Goal: Task Accomplishment & Management: Use online tool/utility

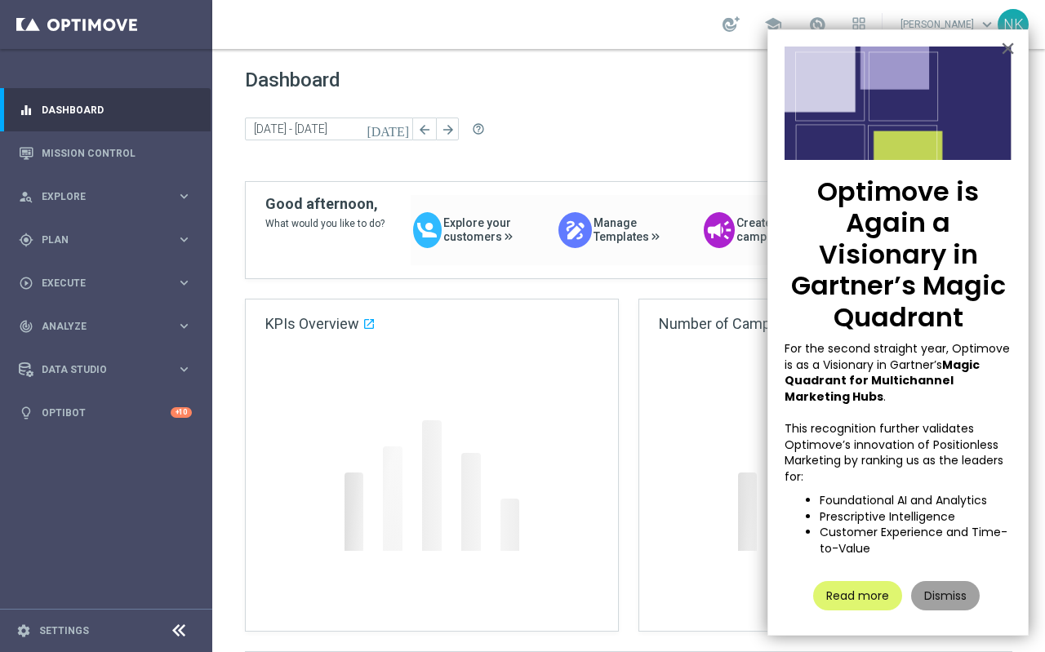
click at [942, 592] on button "Dismiss" at bounding box center [945, 595] width 69 height 29
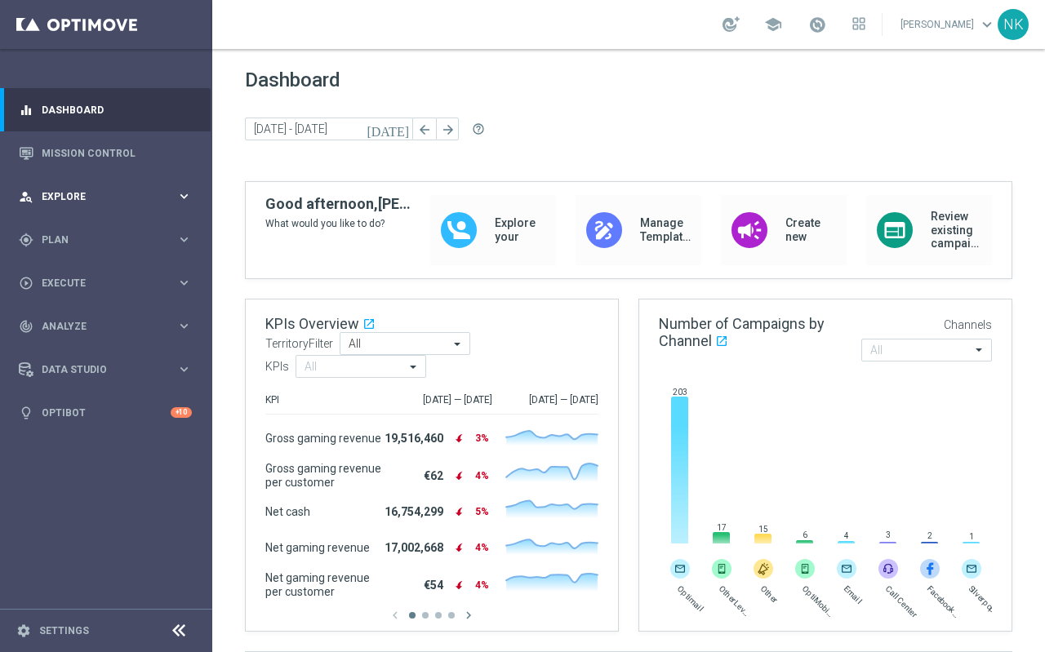
click at [85, 192] on span "Explore" at bounding box center [109, 197] width 135 height 10
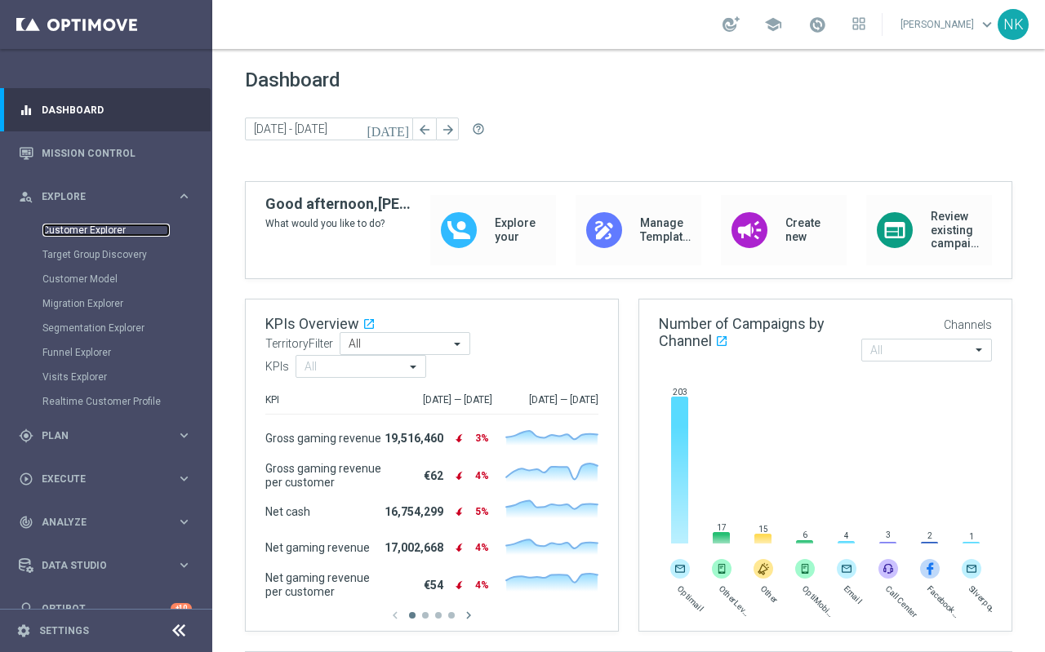
click at [91, 229] on link "Customer Explorer" at bounding box center [105, 230] width 127 height 13
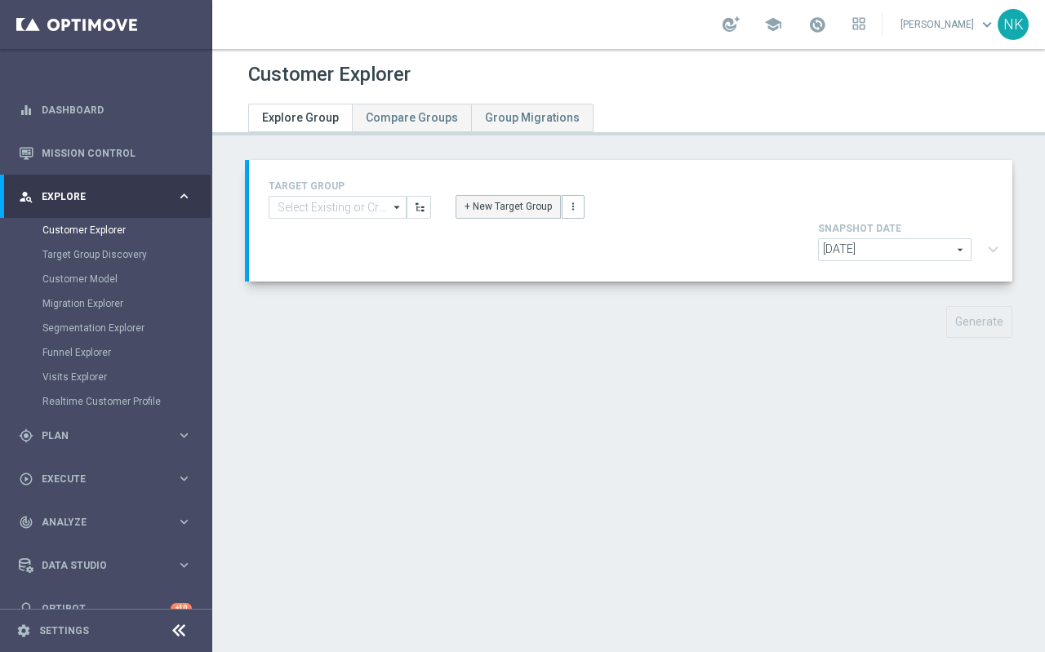
click at [522, 212] on button "+ New Target Group" at bounding box center [508, 206] width 105 height 23
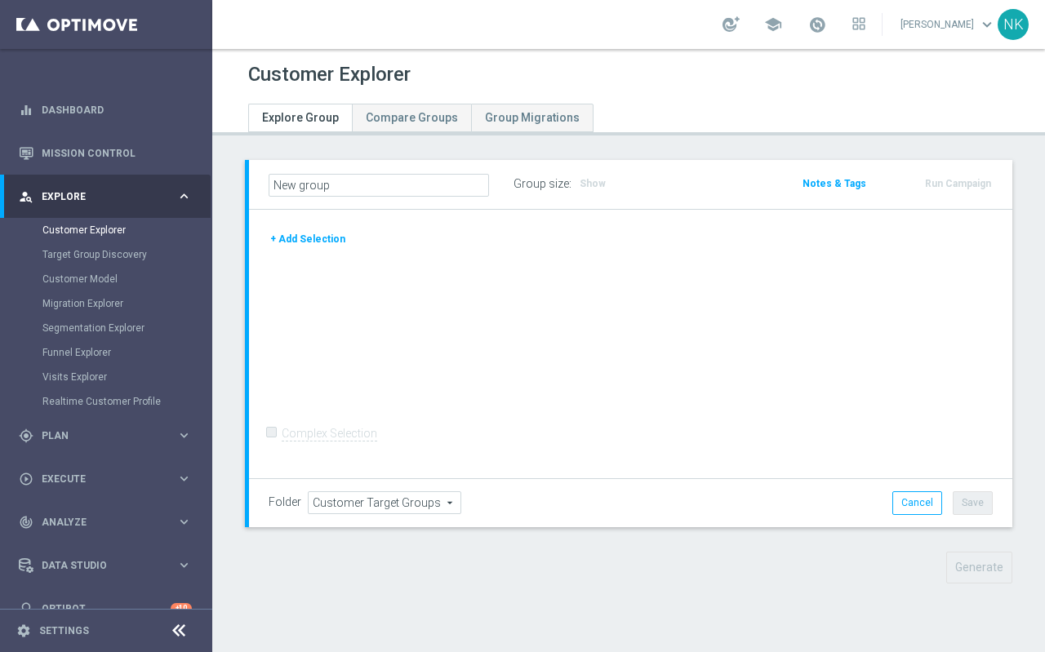
click at [320, 238] on button "+ Add Selection" at bounding box center [308, 239] width 78 height 18
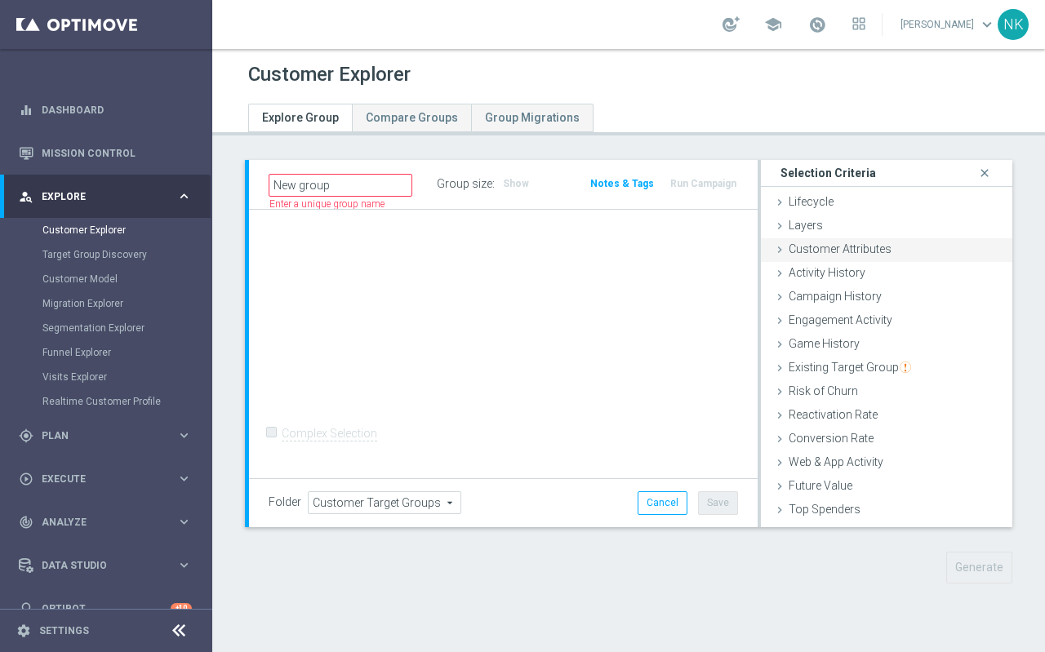
click at [835, 253] on span "Customer Attributes" at bounding box center [840, 248] width 103 height 13
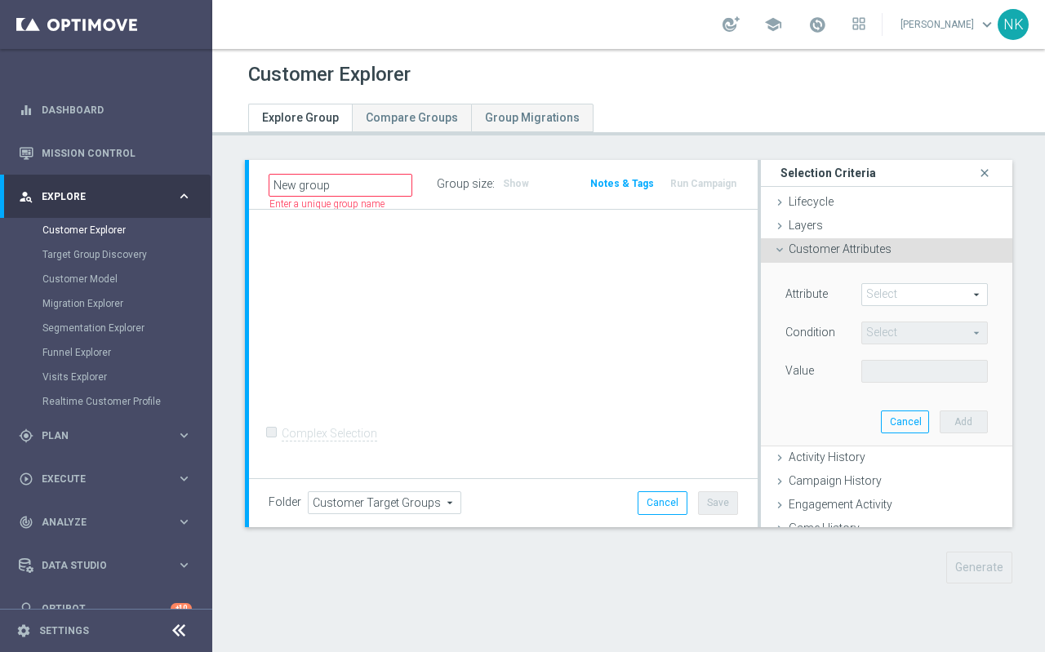
click at [899, 296] on span at bounding box center [924, 294] width 125 height 21
click at [0, 0] on input "search" at bounding box center [0, 0] width 0 height 0
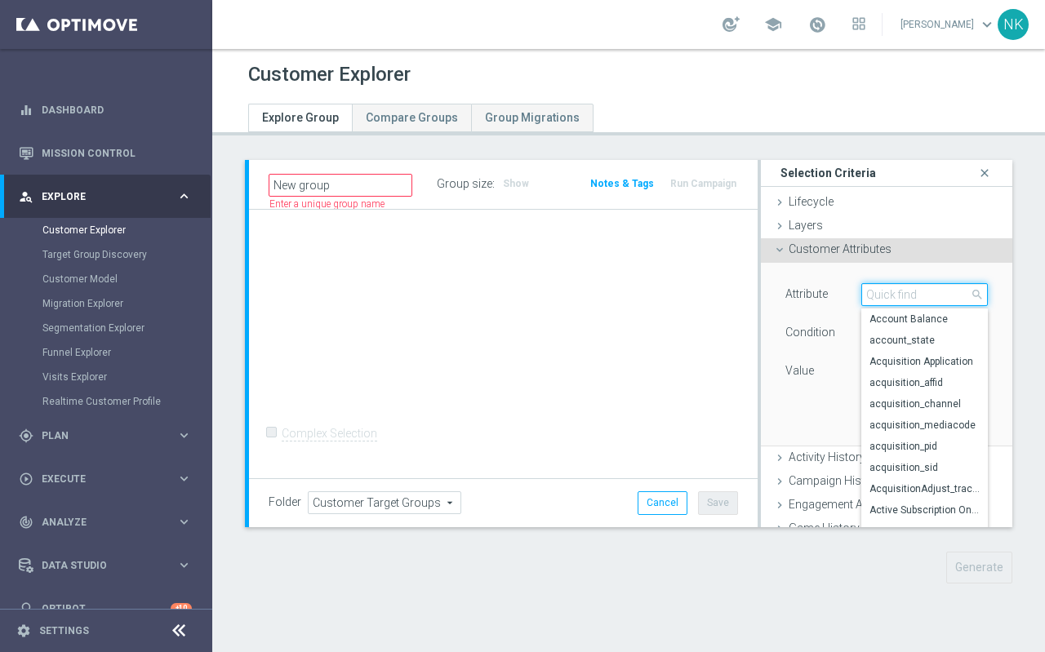
click at [899, 296] on input "search" at bounding box center [924, 294] width 127 height 23
type input "id"
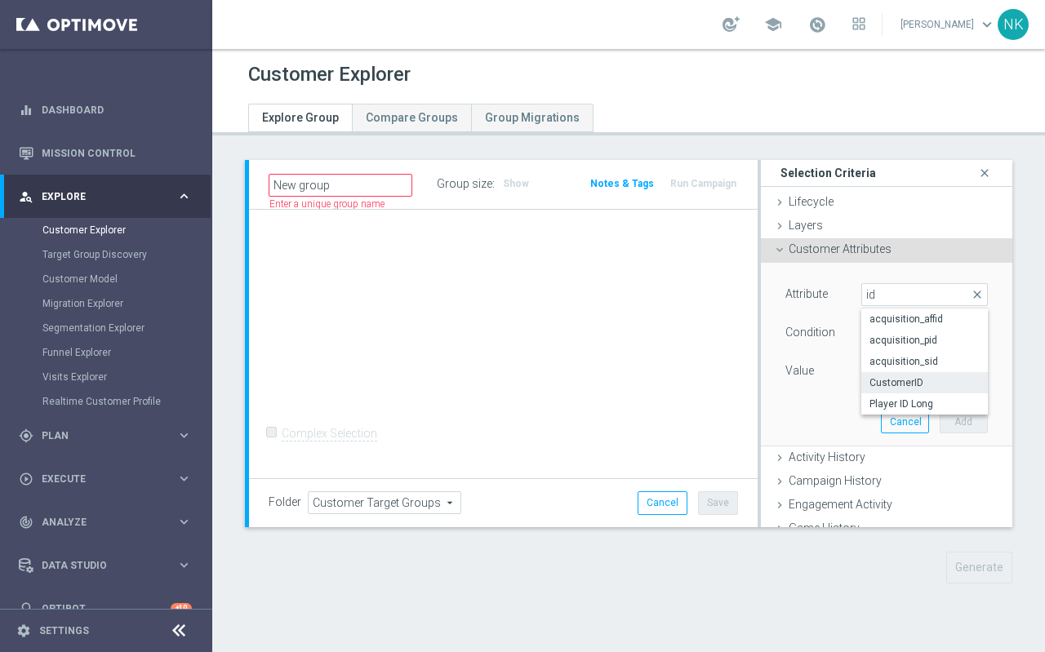
click at [896, 378] on span "CustomerID" at bounding box center [924, 382] width 110 height 13
type input "CustomerID"
click at [894, 343] on span "Equals" at bounding box center [924, 332] width 125 height 21
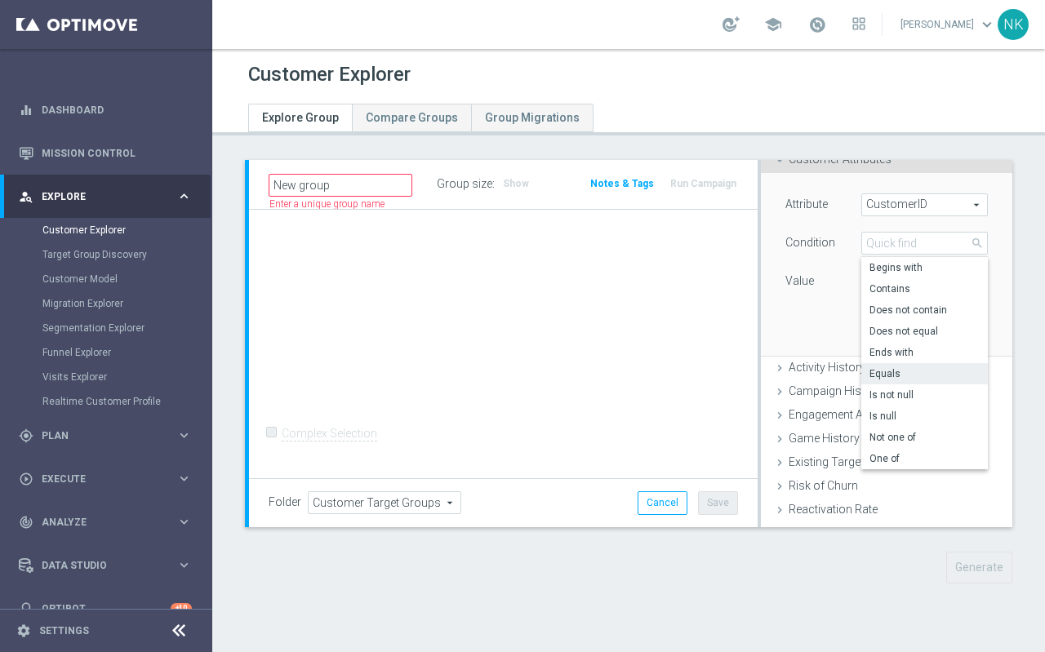
scroll to position [98, 0]
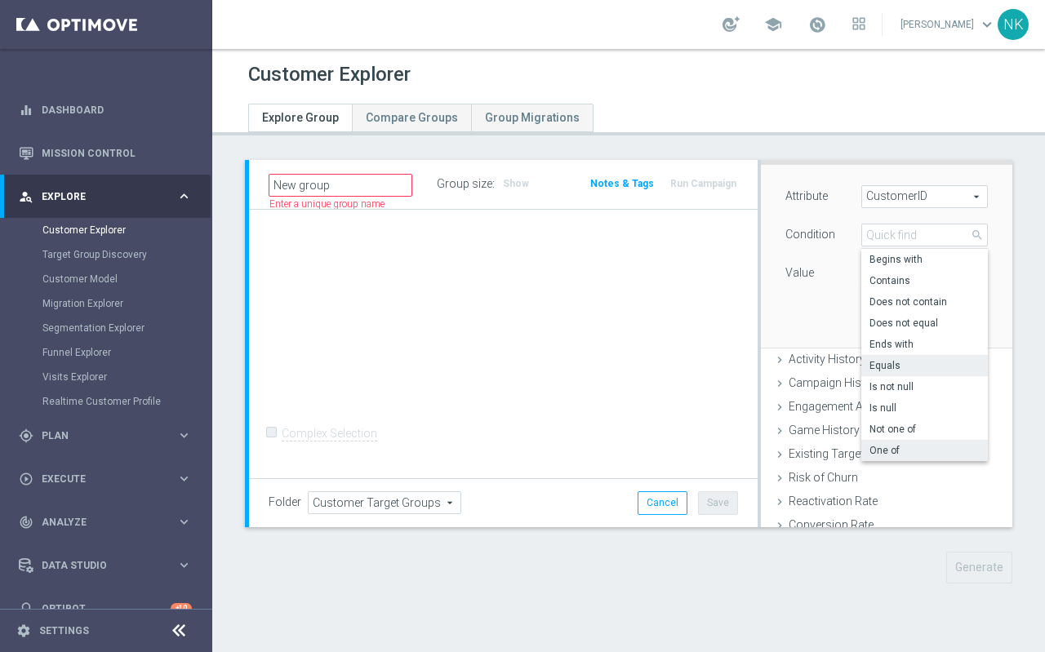
click at [894, 451] on span "One of" at bounding box center [924, 450] width 110 height 13
type input "One of"
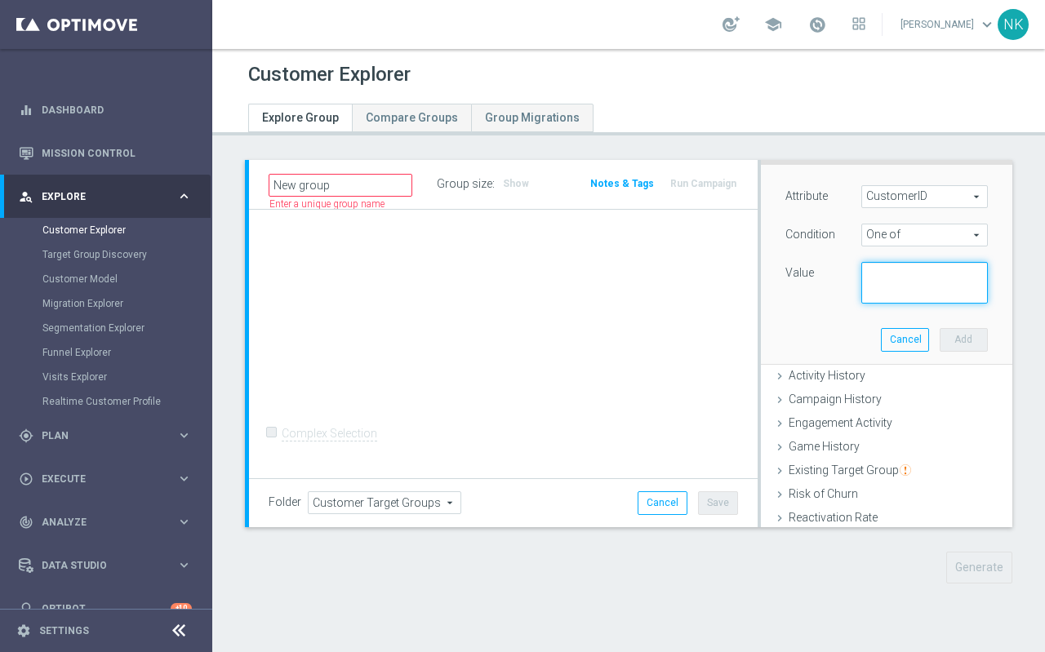
click at [888, 282] on textarea at bounding box center [924, 283] width 127 height 42
paste textarea "225336043 225349610 16988915 324686508"
type textarea "225336043 225349610 16988915 324686508"
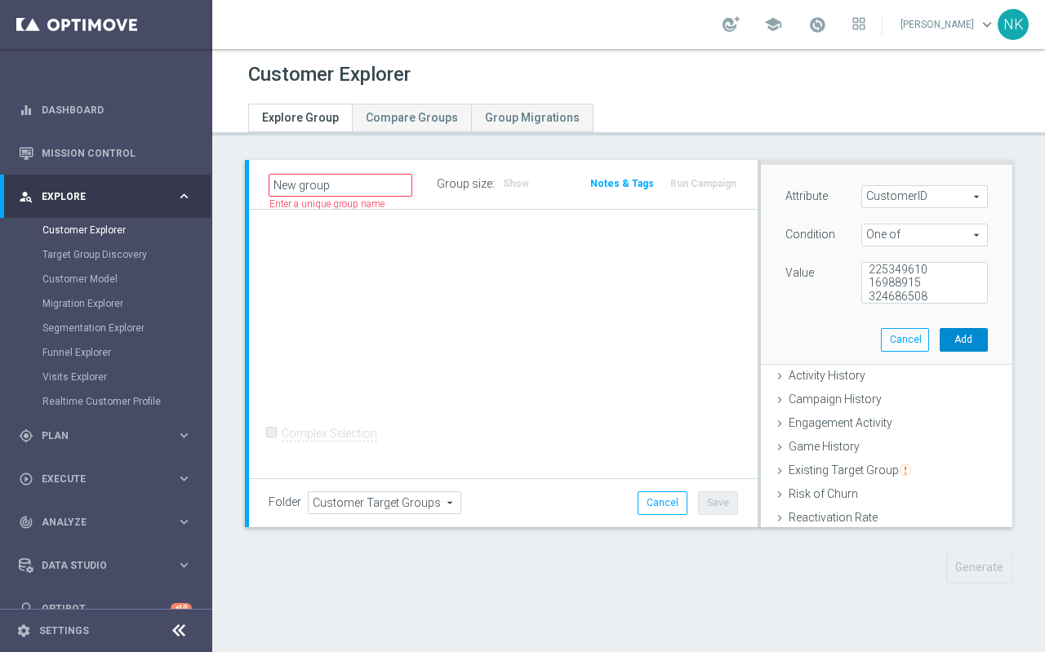
click at [963, 341] on button "Add" at bounding box center [964, 339] width 48 height 23
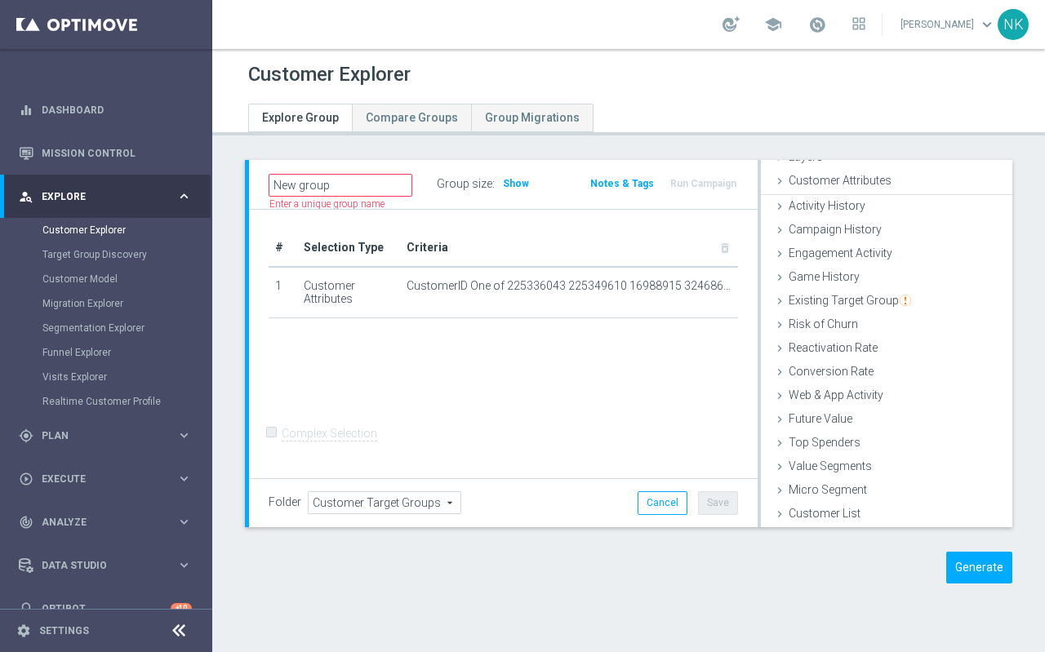
scroll to position [67, 0]
click at [516, 190] on h3 "Show" at bounding box center [515, 184] width 29 height 18
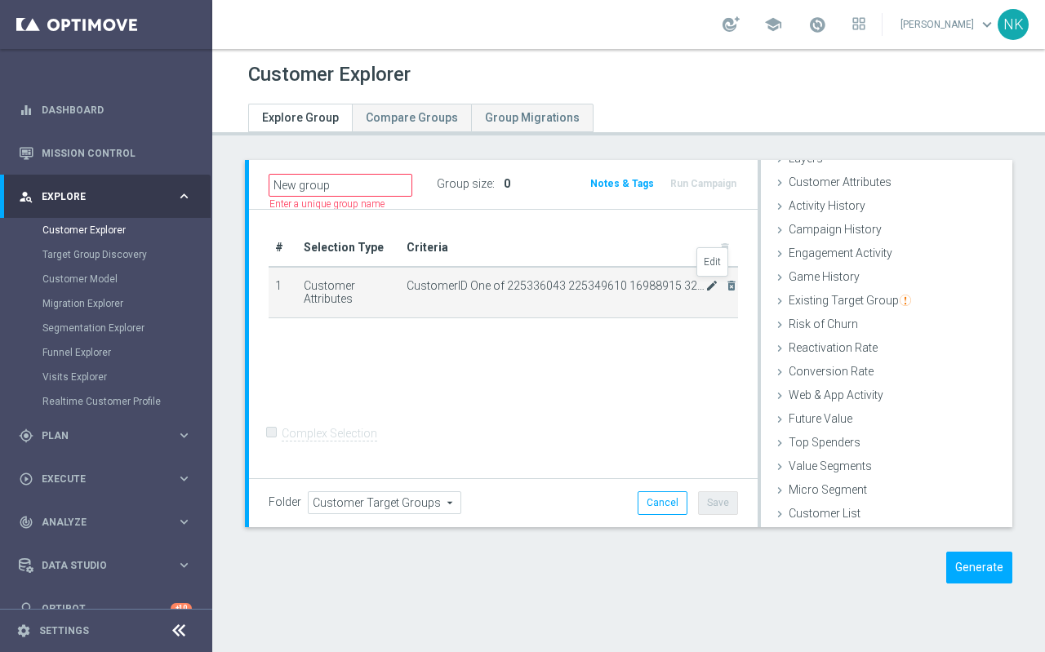
click at [707, 290] on icon "mode_edit" at bounding box center [711, 285] width 13 height 13
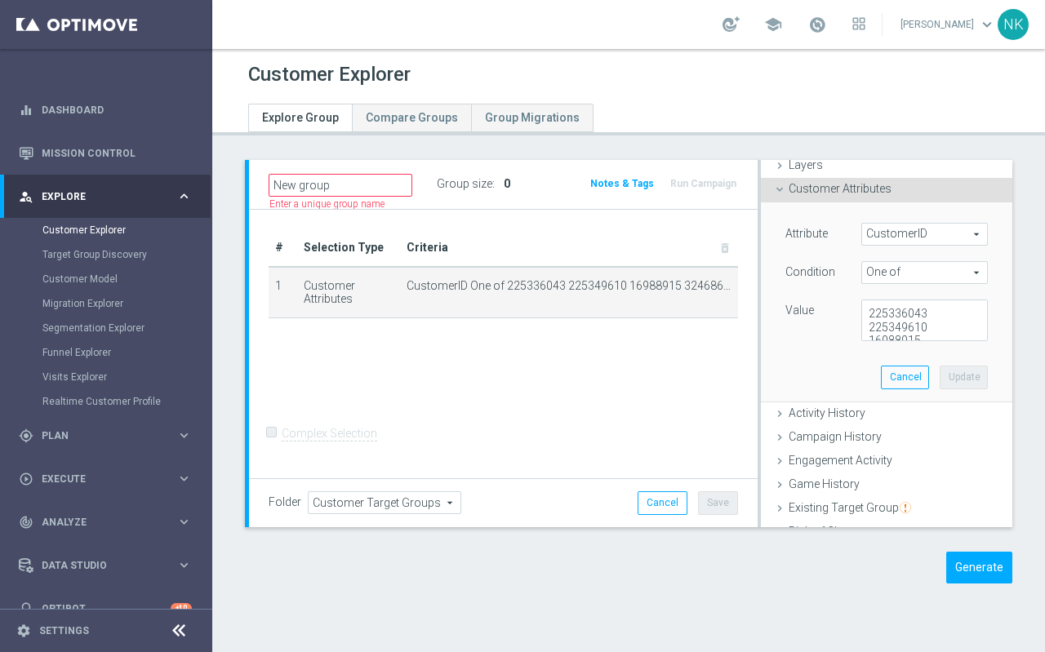
scroll to position [60, 0]
click at [937, 312] on textarea "225336043 225349610 16988915 324686508" at bounding box center [924, 321] width 127 height 42
click at [937, 327] on textarea "225336043, 225349610 16988915 324686508" at bounding box center [924, 321] width 127 height 42
click at [931, 318] on textarea "225336043, 225349610, 16988915 324686508" at bounding box center [924, 321] width 127 height 42
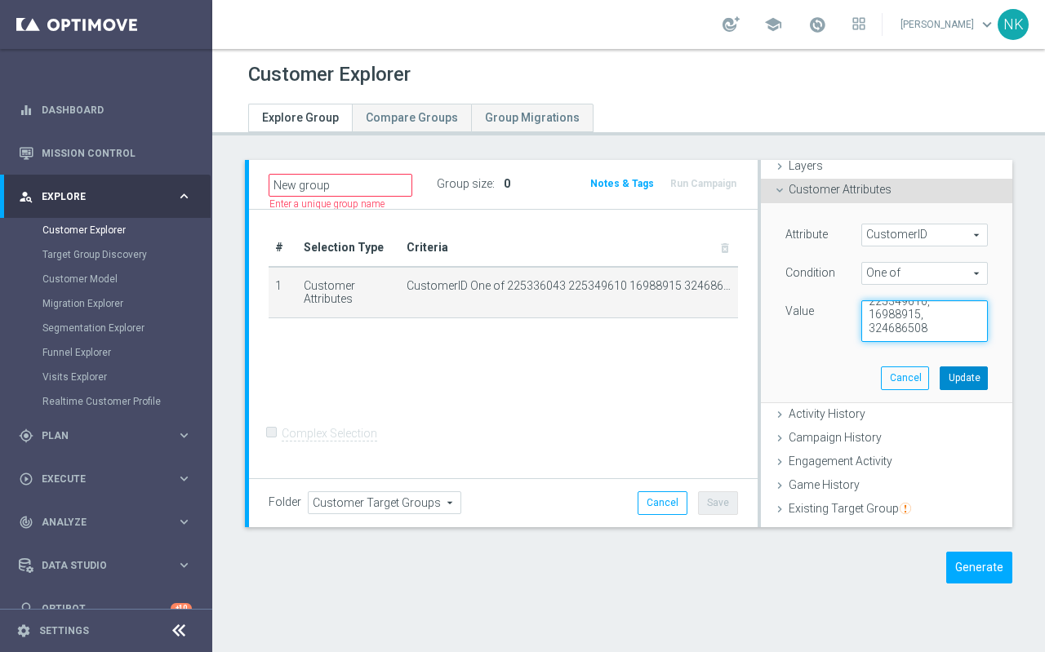
type textarea "225336043, 225349610, 16988915, 324686508"
click at [968, 376] on button "Update" at bounding box center [964, 378] width 48 height 23
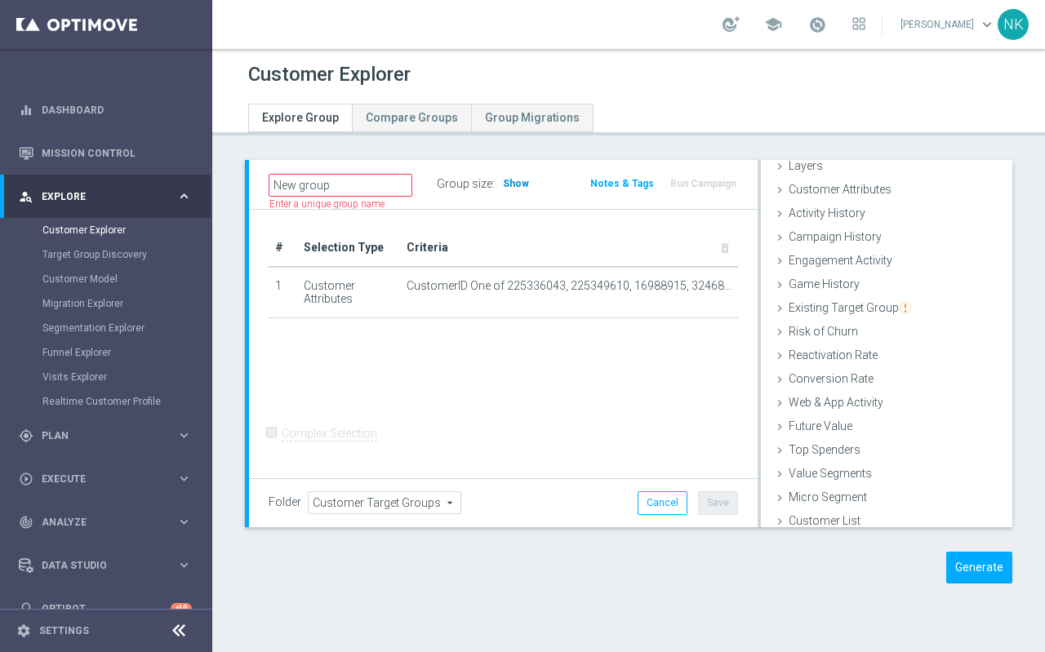
click at [511, 191] on h3 "Show" at bounding box center [515, 184] width 29 height 18
click at [984, 562] on button "Generate" at bounding box center [979, 568] width 66 height 32
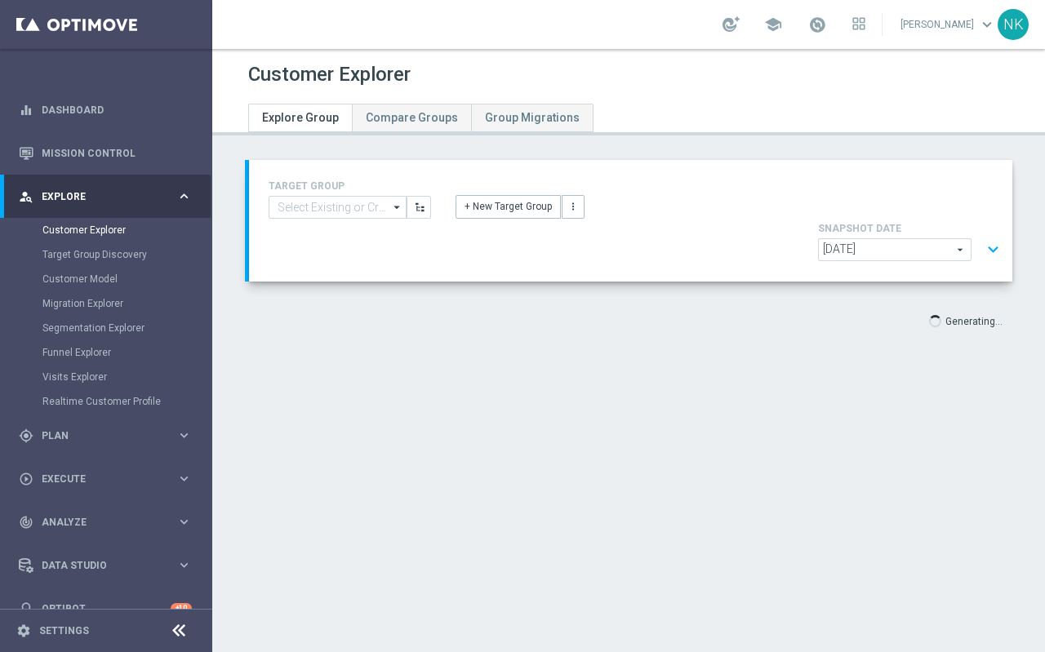
scroll to position [30, 0]
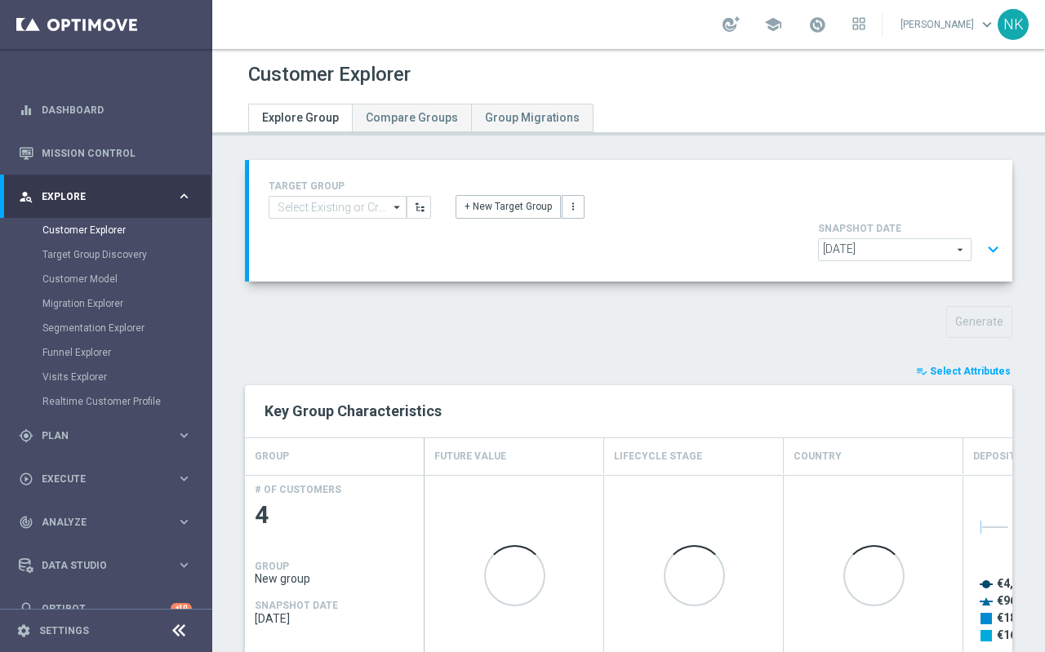
click at [963, 366] on span "Select Attributes" at bounding box center [970, 371] width 81 height 11
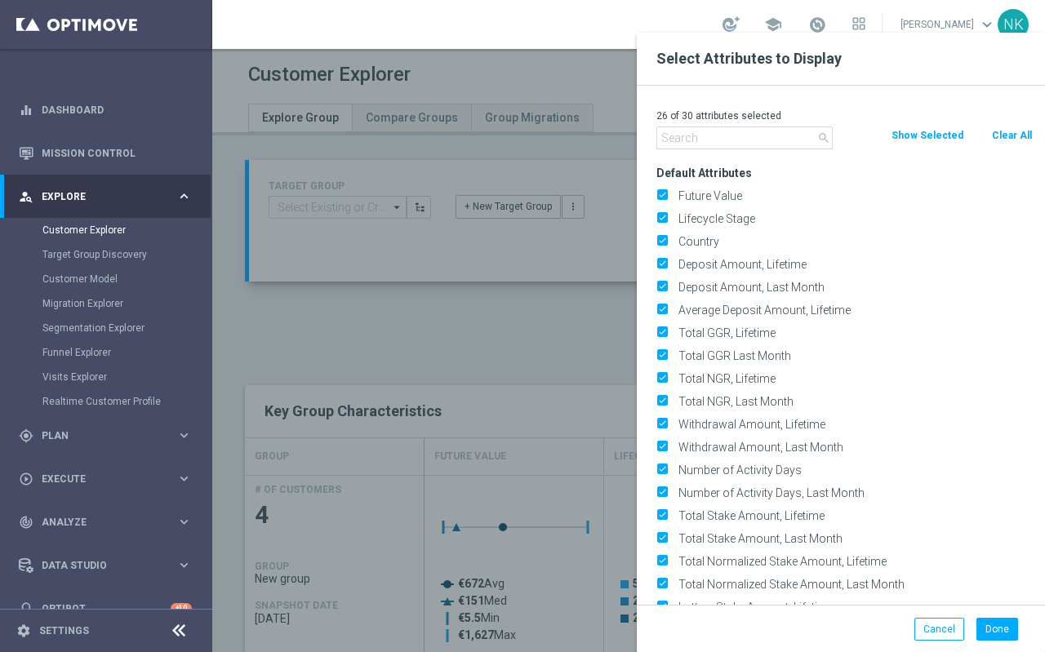
click at [1018, 127] on button "Clear All" at bounding box center [1011, 136] width 43 height 18
checkbox input "false"
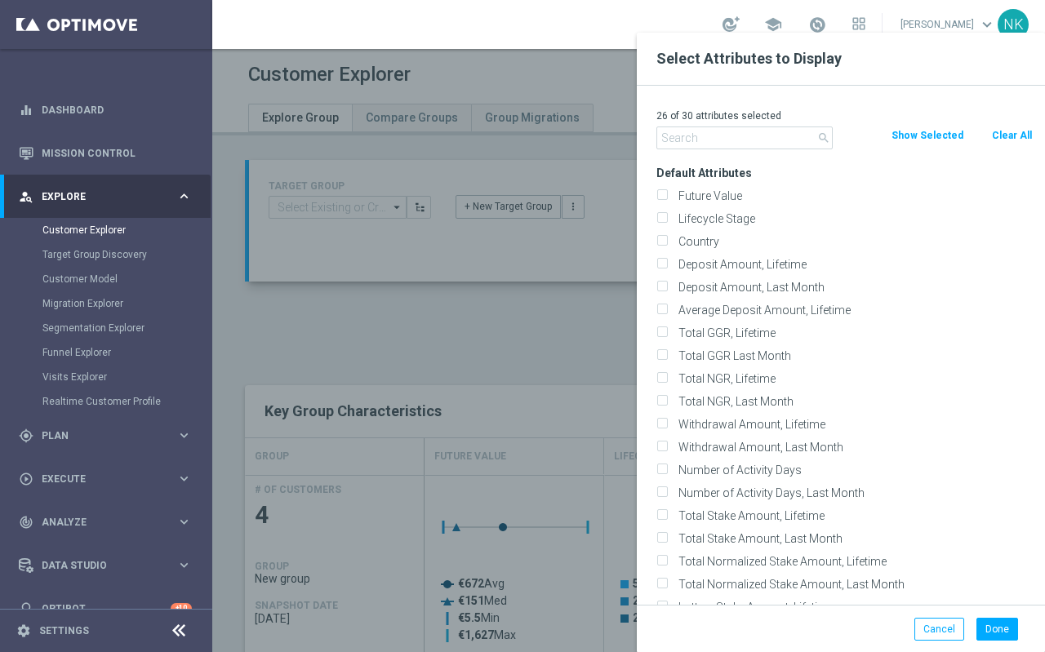
checkbox input "false"
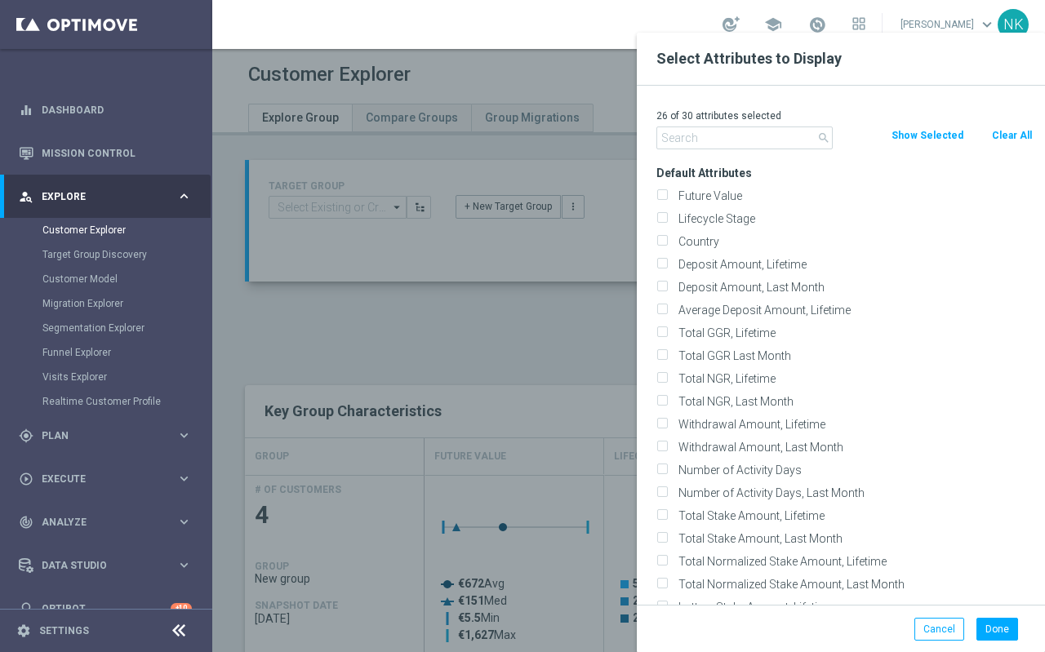
checkbox input "false"
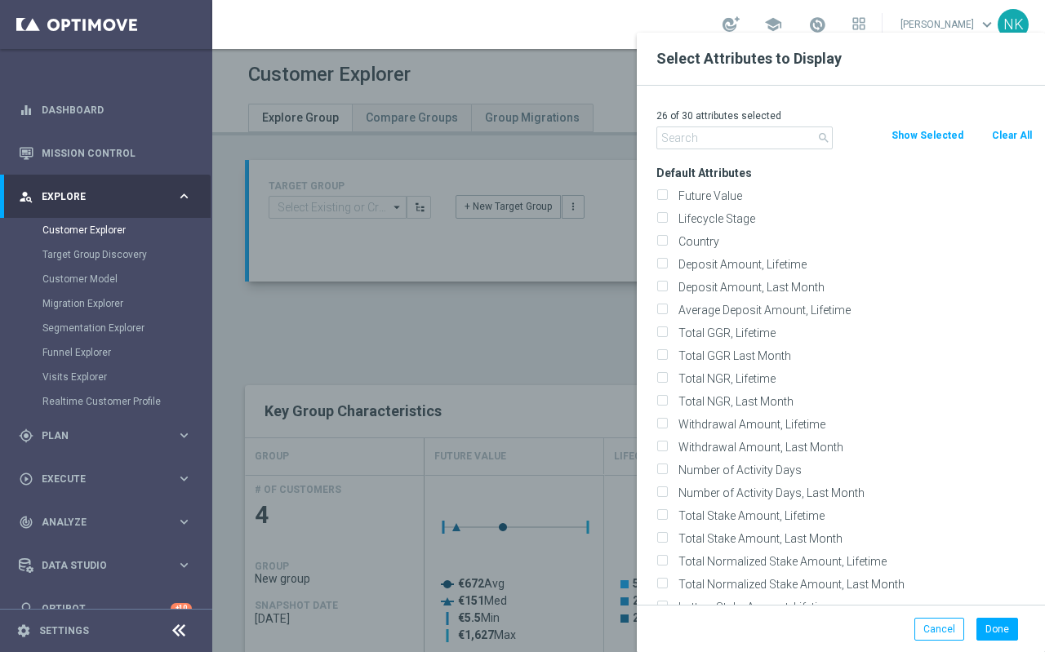
checkbox input "false"
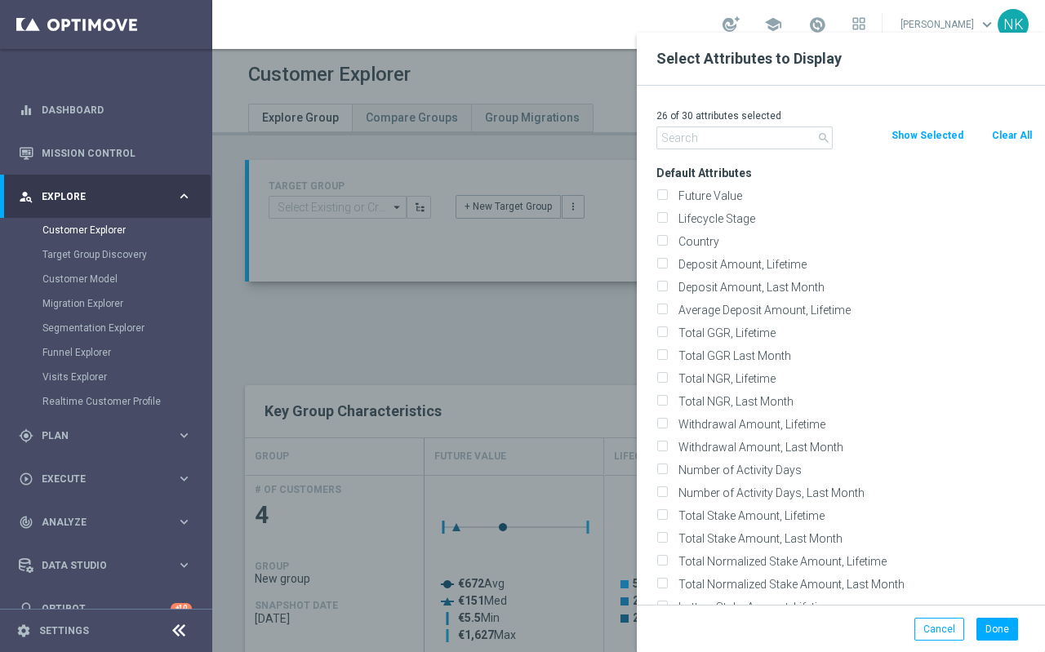
checkbox input "false"
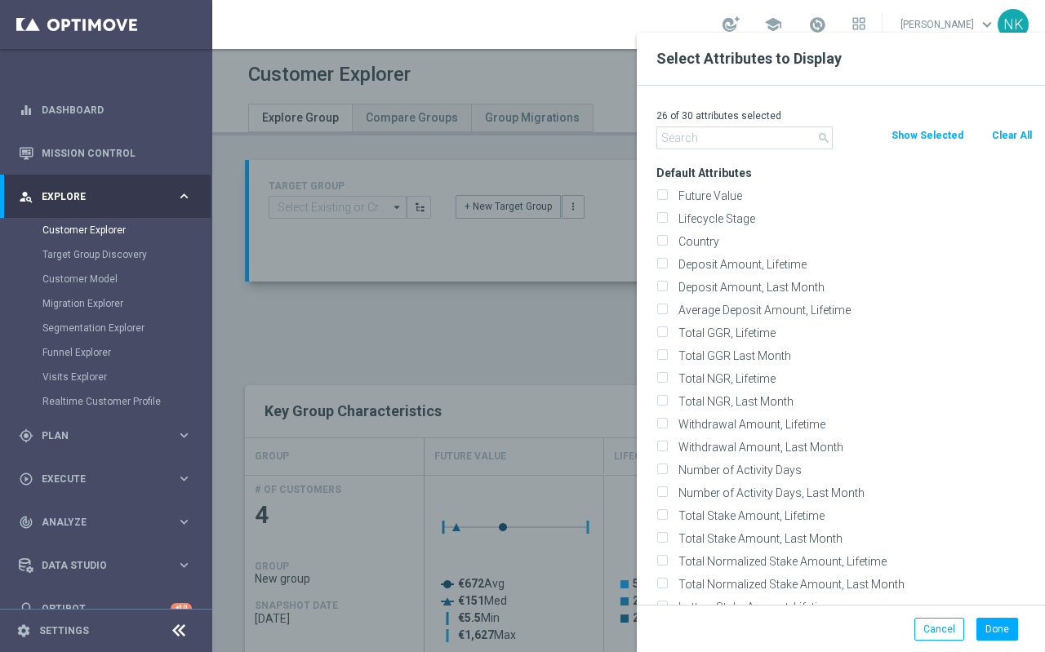
checkbox input "false"
click at [755, 136] on input "text" at bounding box center [744, 138] width 176 height 23
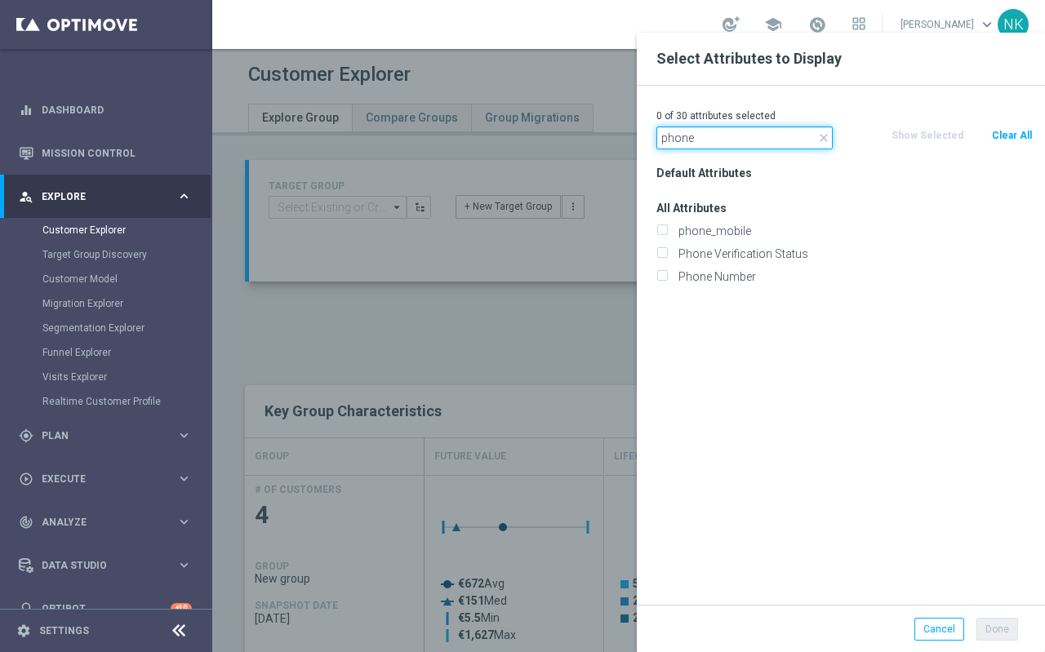
type input "phone"
click at [678, 238] on div "phone_mobile" at bounding box center [844, 231] width 401 height 23
click at [673, 234] on label "phone_mobile" at bounding box center [853, 231] width 360 height 15
click at [667, 234] on input "phone_mobile" at bounding box center [661, 233] width 11 height 11
checkbox input "true"
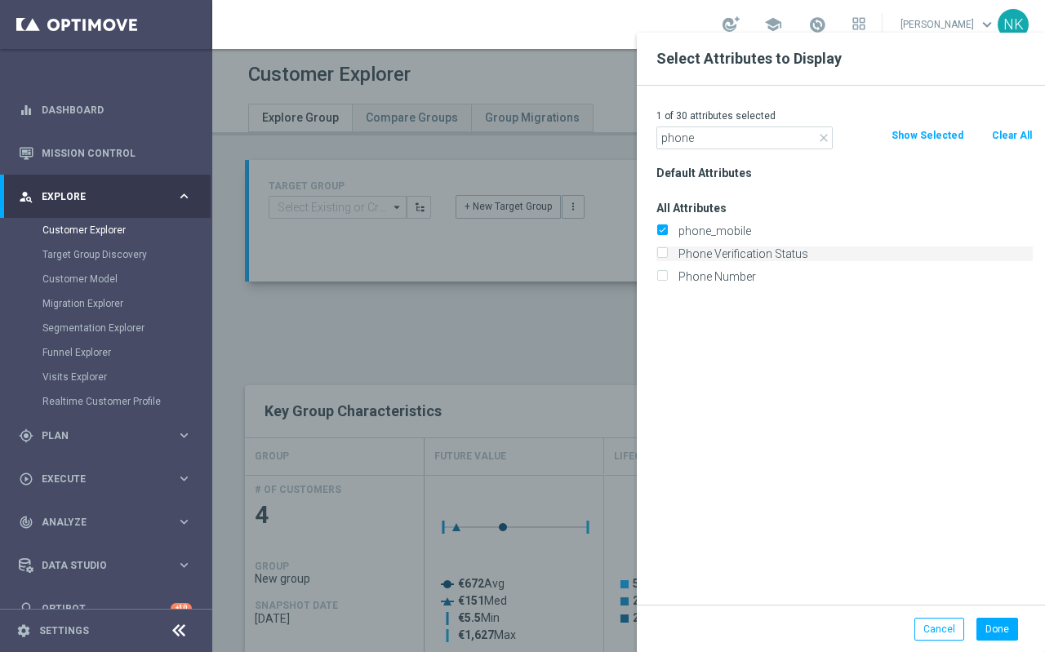
click at [669, 249] on div "Phone Verification Status" at bounding box center [844, 254] width 376 height 15
click at [662, 253] on input "Phone Verification Status" at bounding box center [661, 256] width 11 height 11
checkbox input "true"
click at [673, 270] on label "Phone Number" at bounding box center [853, 276] width 360 height 15
click at [660, 273] on input "Phone Number" at bounding box center [661, 278] width 11 height 11
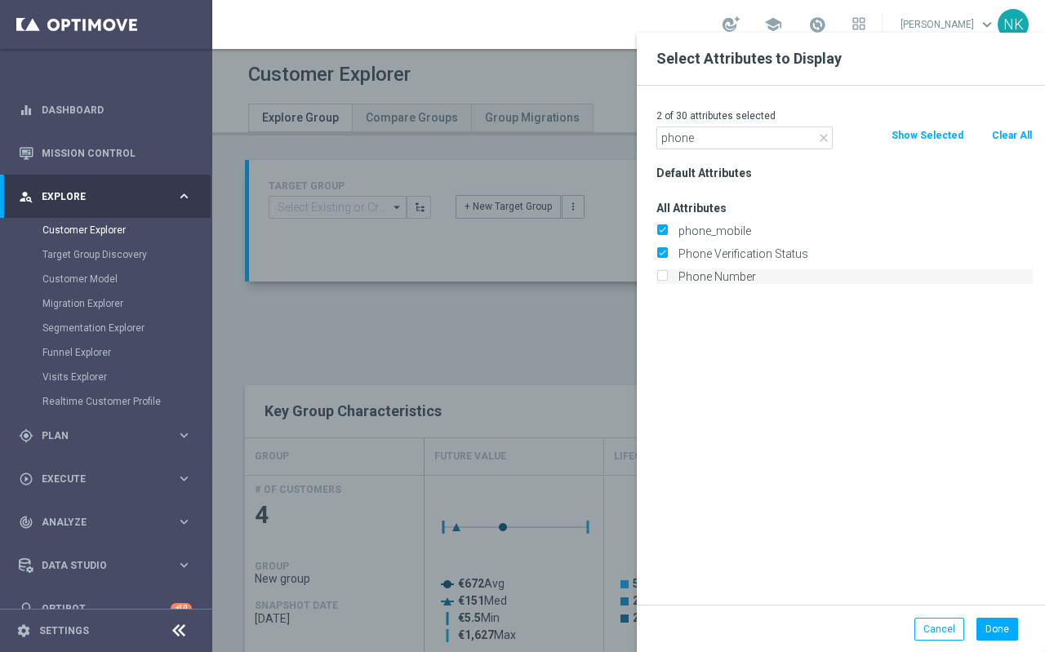
checkbox input "true"
click at [709, 149] on div "3 of 30 attributes selected close phone Clear All Show Selected Default Attribu…" at bounding box center [841, 345] width 408 height 519
click at [709, 140] on input "phone" at bounding box center [744, 138] width 176 height 23
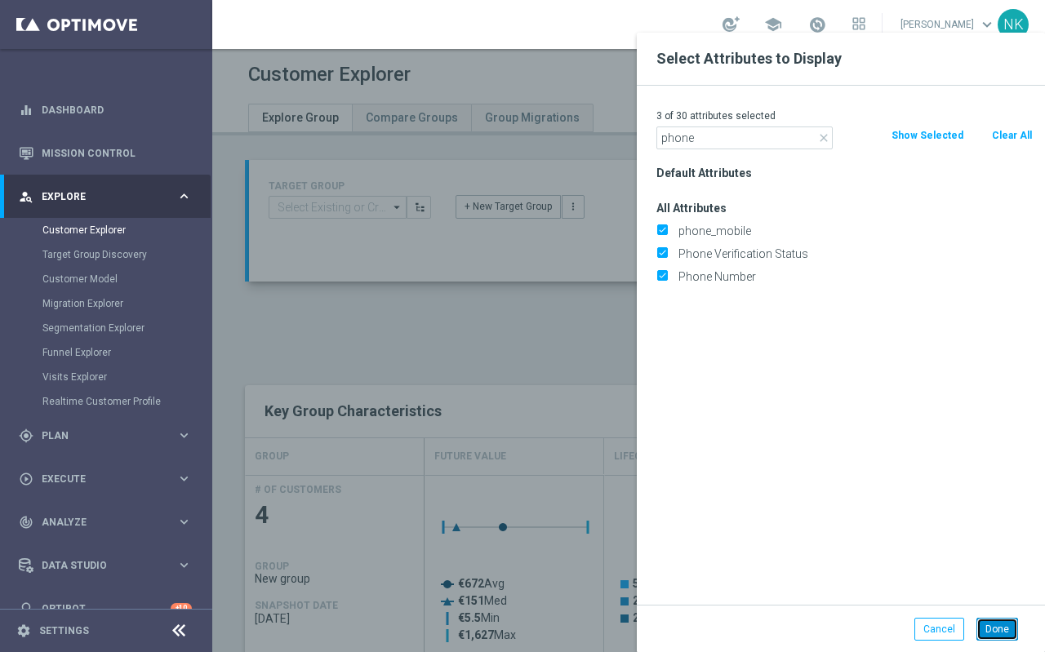
click at [986, 626] on button "Done" at bounding box center [997, 629] width 42 height 23
